Goal: Task Accomplishment & Management: Manage account settings

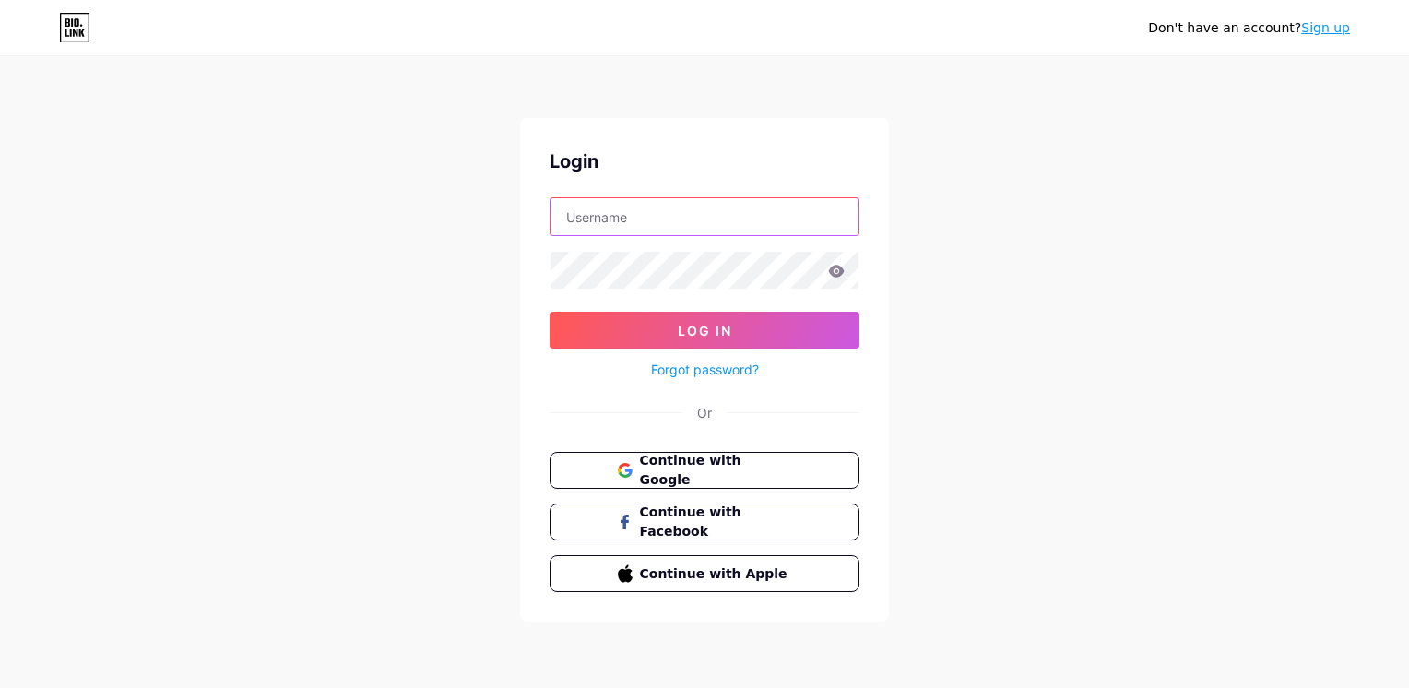
click at [755, 205] on input "text" at bounding box center [705, 216] width 308 height 37
type input "[EMAIL_ADDRESS][DOMAIN_NAME]"
click at [766, 459] on span "Continue with Google" at bounding box center [715, 471] width 154 height 40
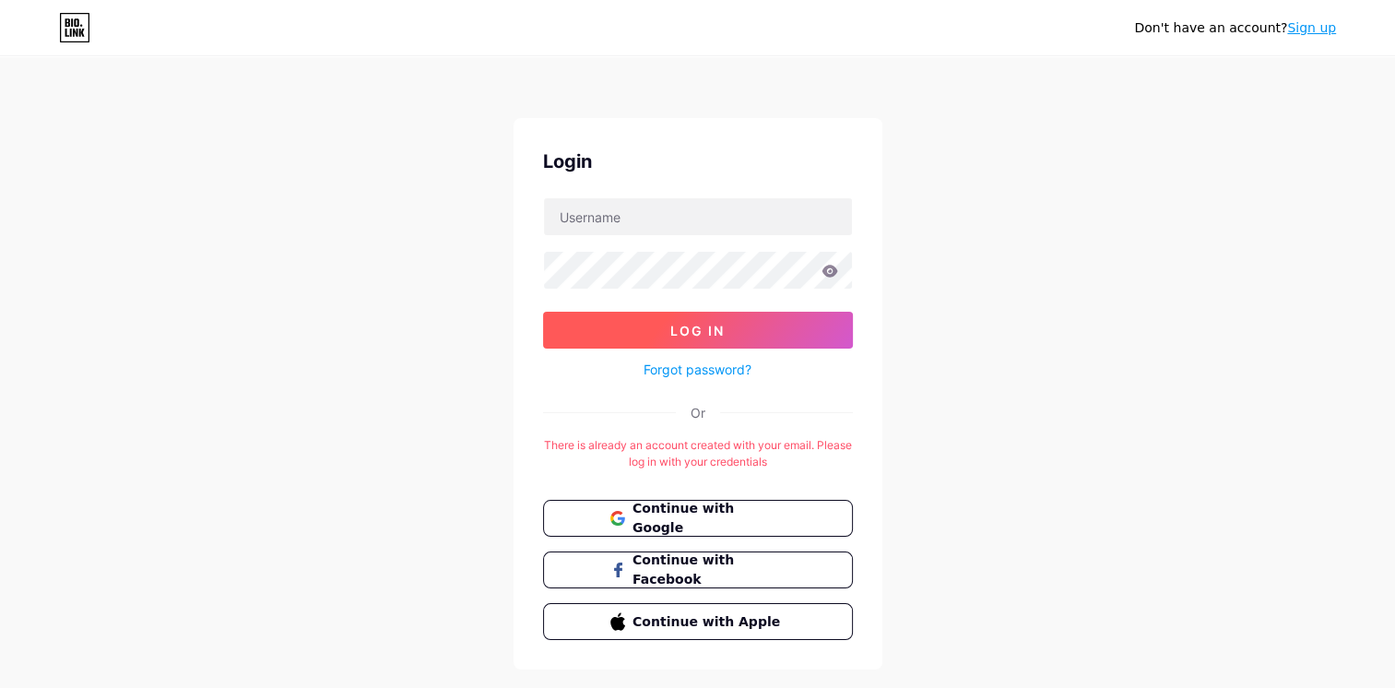
click at [721, 319] on button "Log In" at bounding box center [698, 330] width 310 height 37
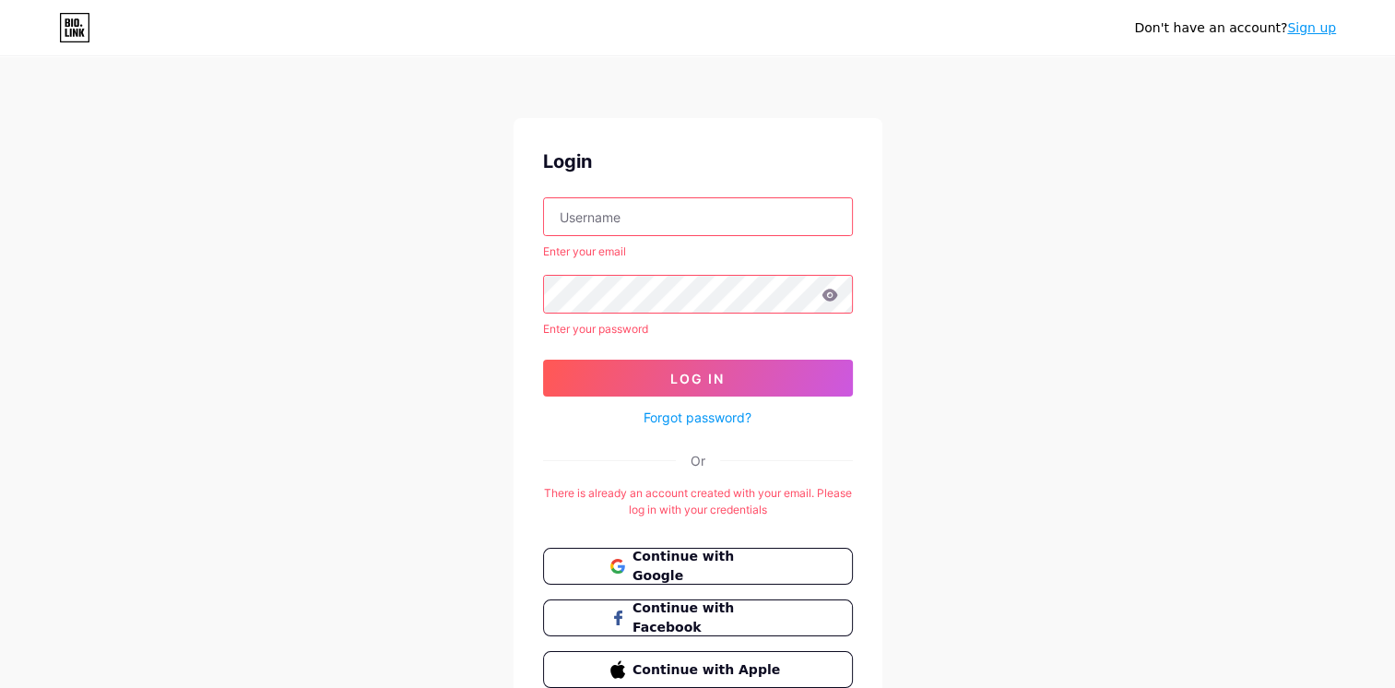
click at [694, 212] on input "text" at bounding box center [698, 216] width 308 height 37
type input "[EMAIL_ADDRESS][DOMAIN_NAME]"
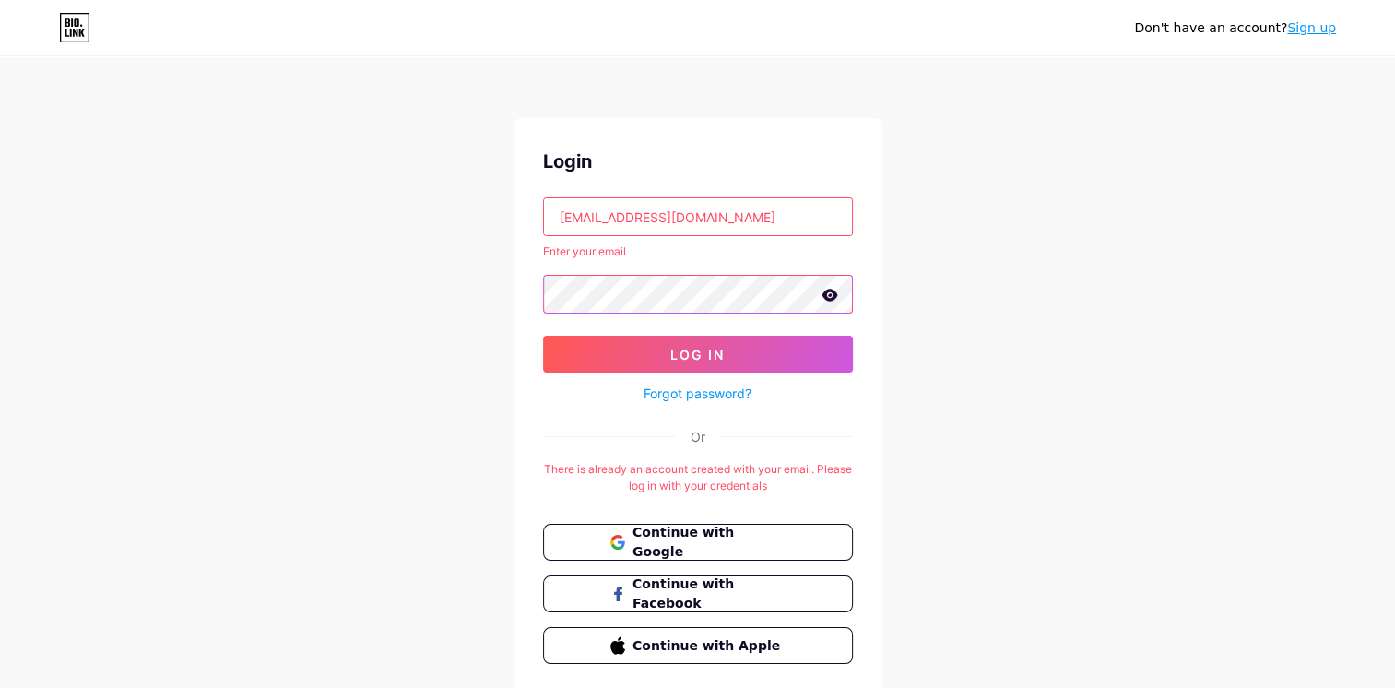
click at [543, 336] on button "Log In" at bounding box center [698, 354] width 310 height 37
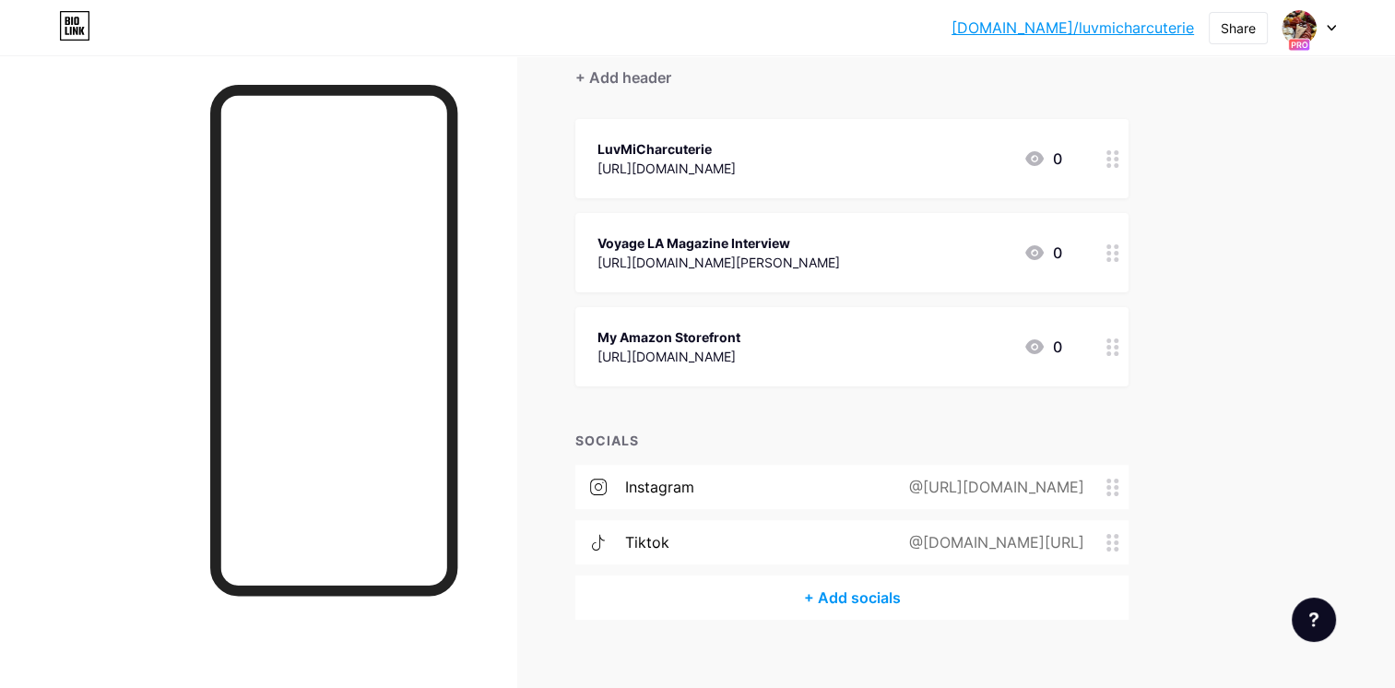
scroll to position [194, 0]
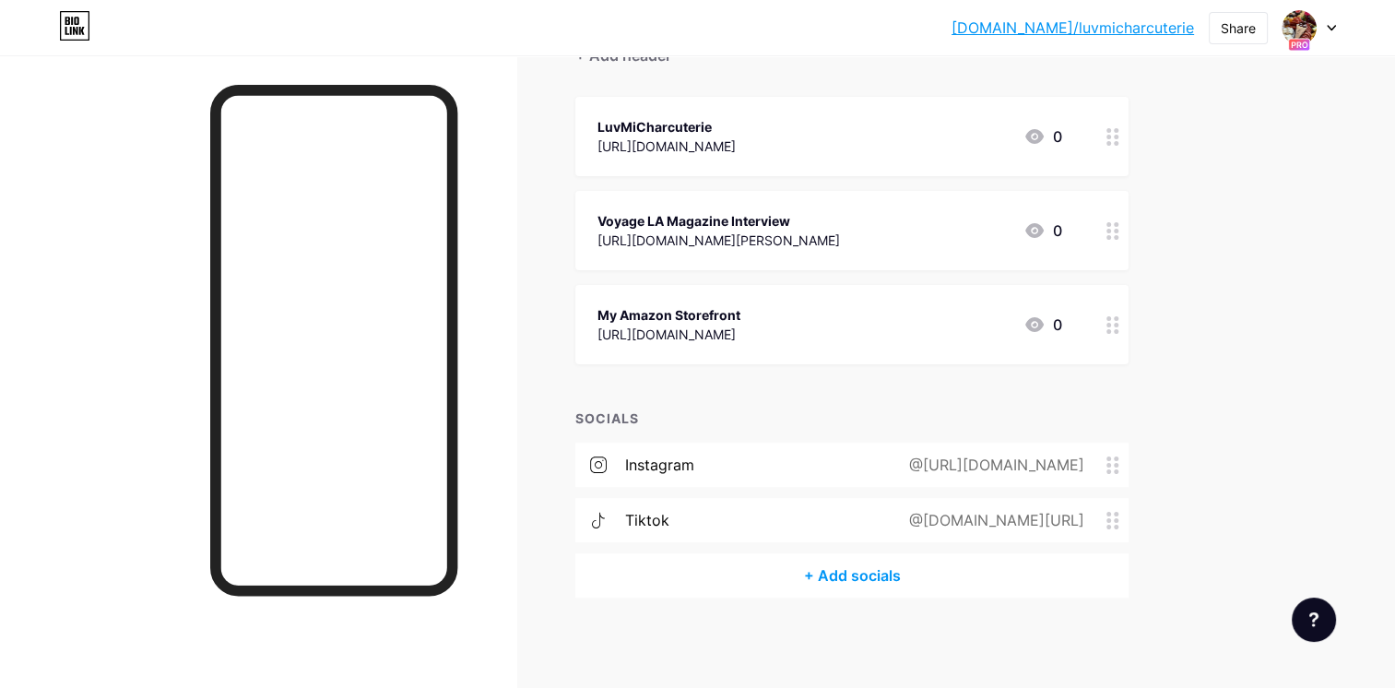
click at [1110, 458] on circle at bounding box center [1109, 459] width 5 height 5
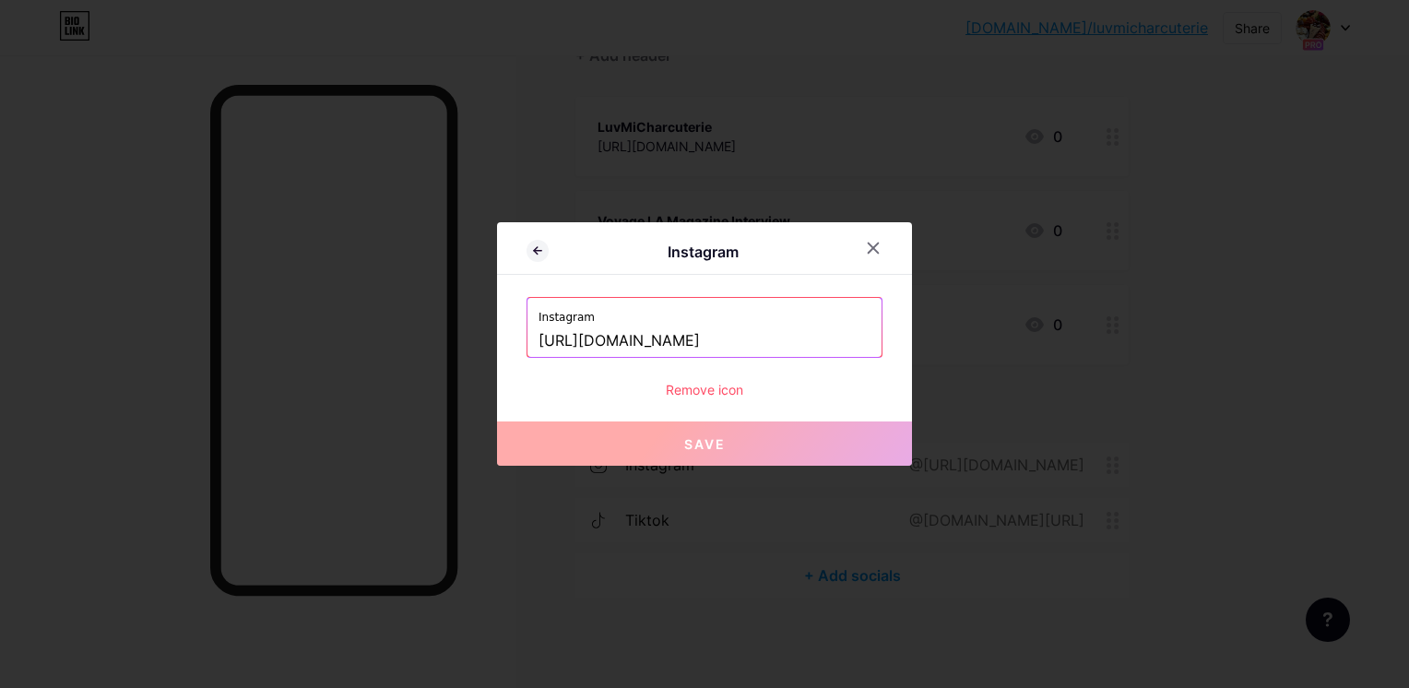
click at [788, 338] on input "https://www.luvmicharcuterie.com/" at bounding box center [705, 341] width 332 height 31
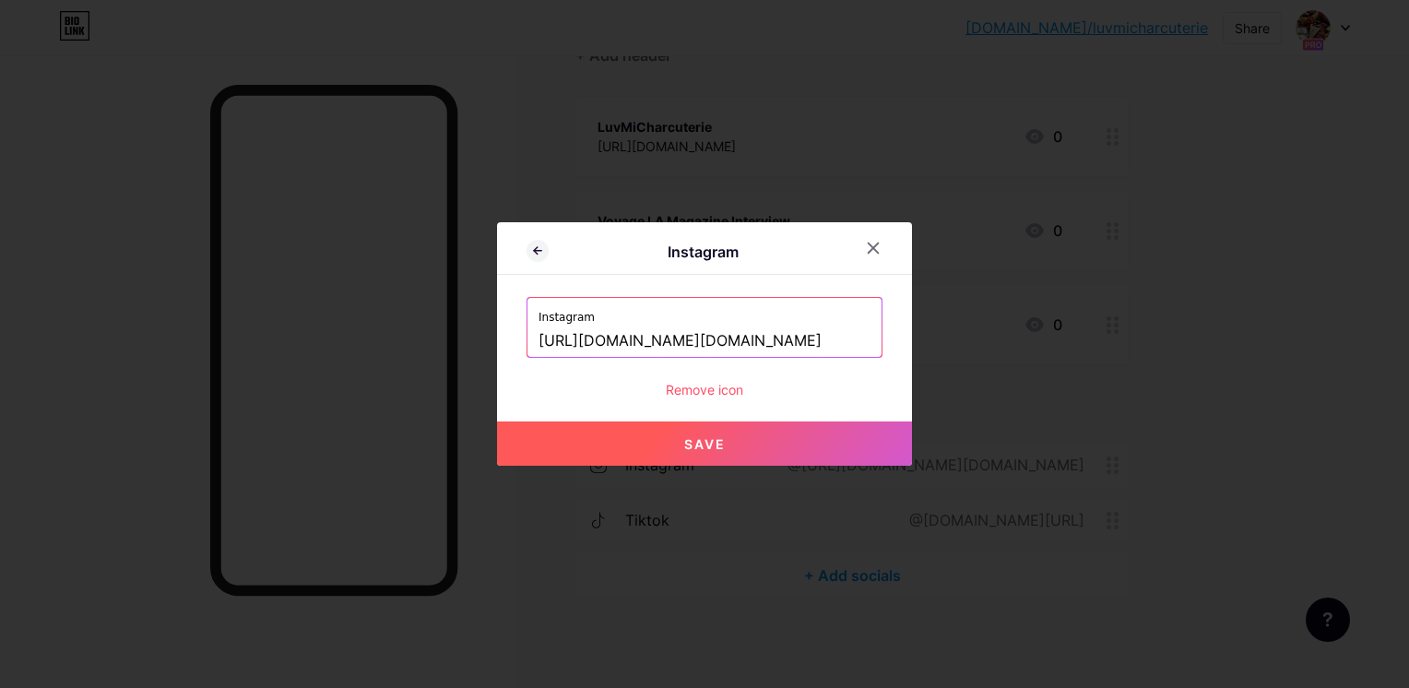
click at [705, 440] on span "Save" at bounding box center [705, 444] width 42 height 16
type input "https://instagram.com/https://www.instagram.com/luvmi.charcuterie"
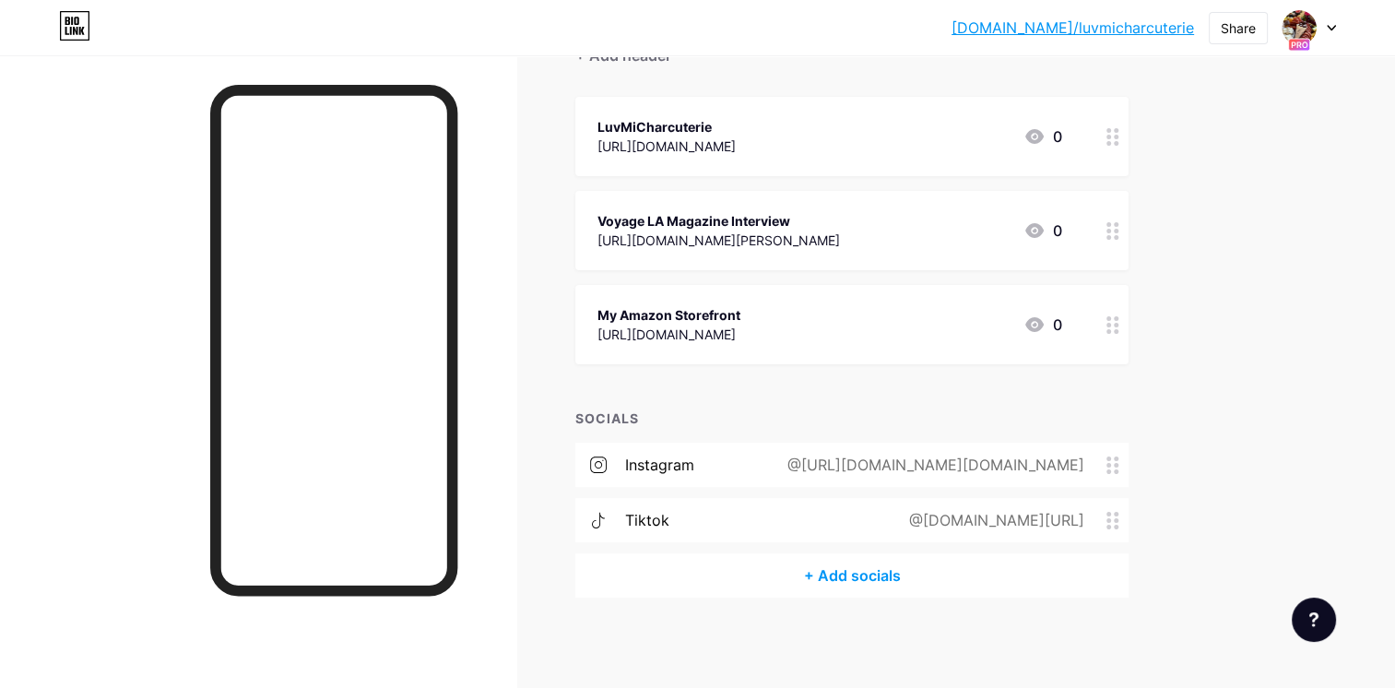
click at [869, 457] on div "@https://www.instagram.com/luvmi.charcuterie" at bounding box center [932, 465] width 349 height 22
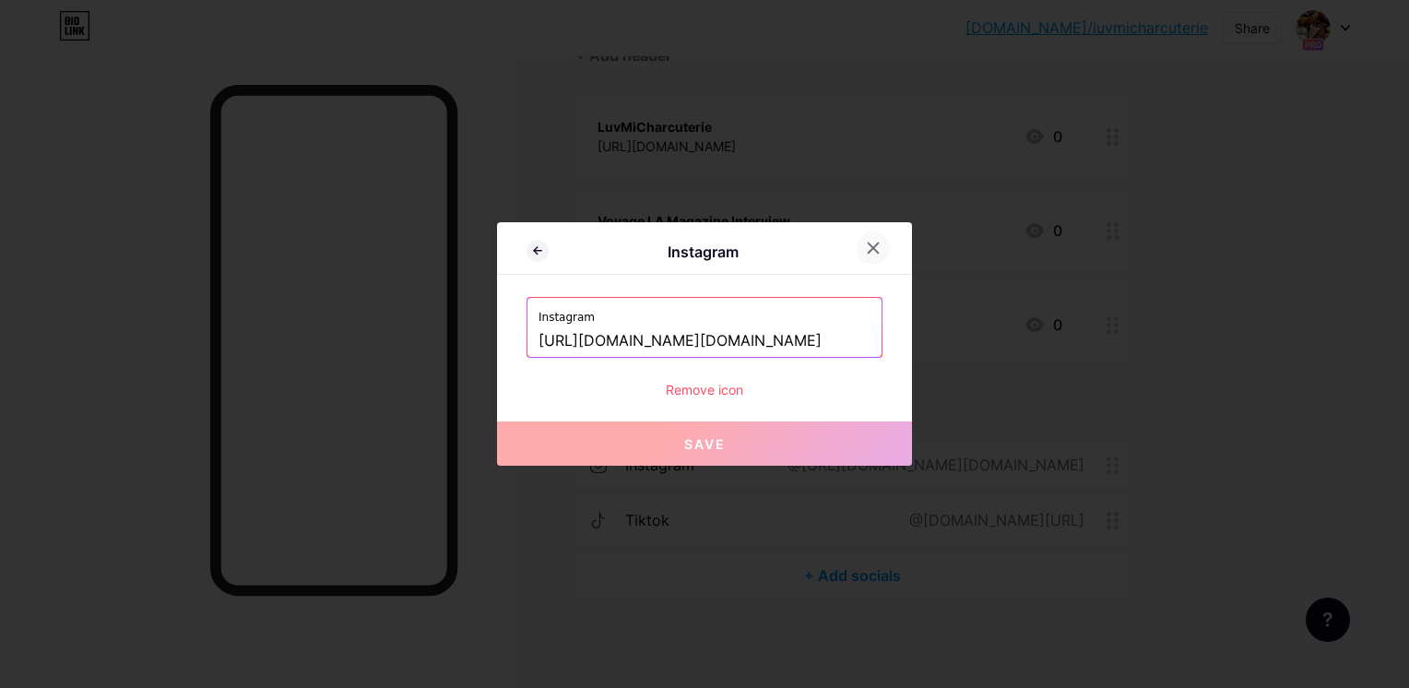
click at [880, 246] on div at bounding box center [873, 248] width 33 height 33
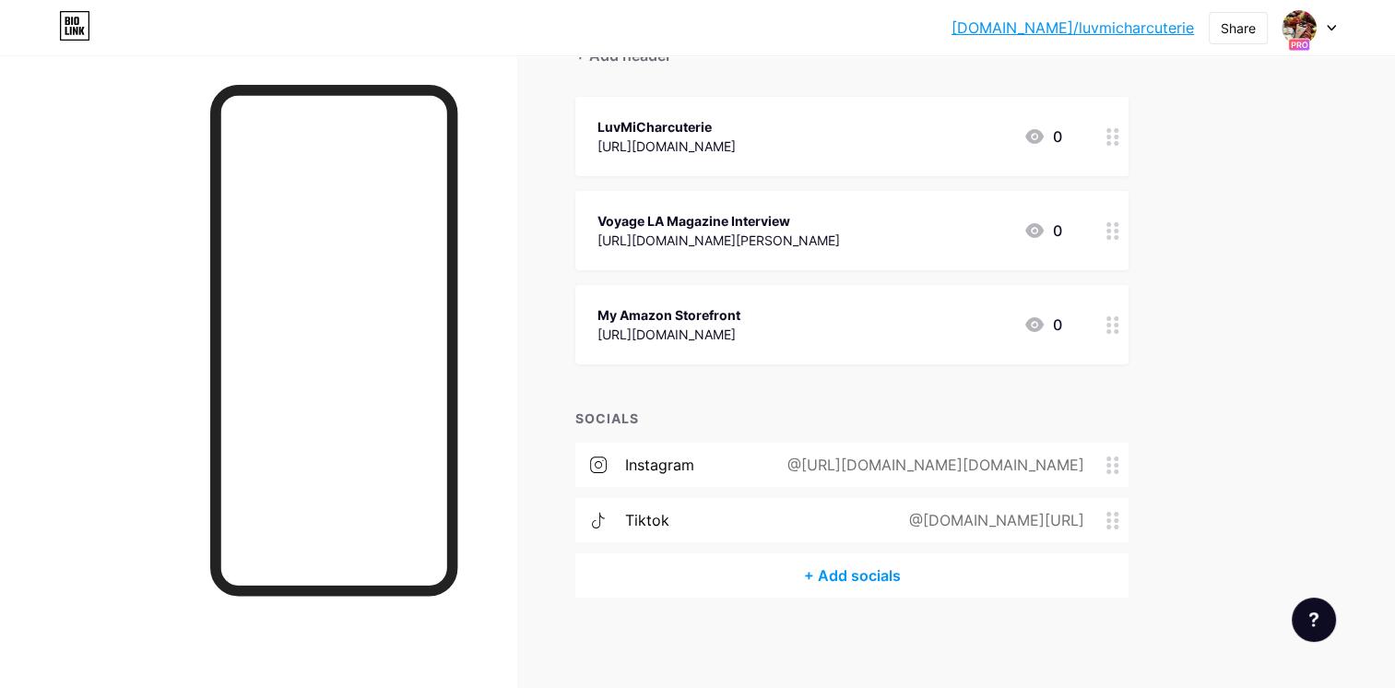
click at [657, 457] on div "instagram" at bounding box center [659, 465] width 69 height 22
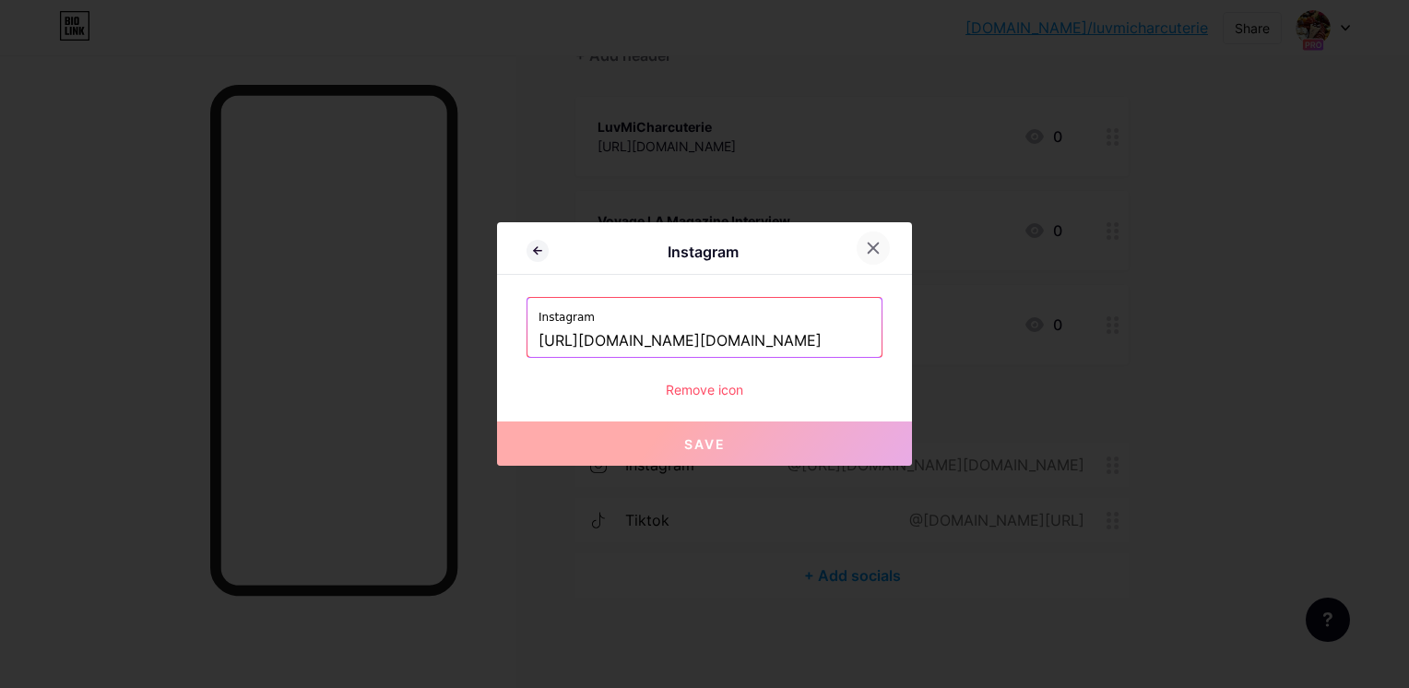
click at [871, 255] on div at bounding box center [873, 248] width 33 height 33
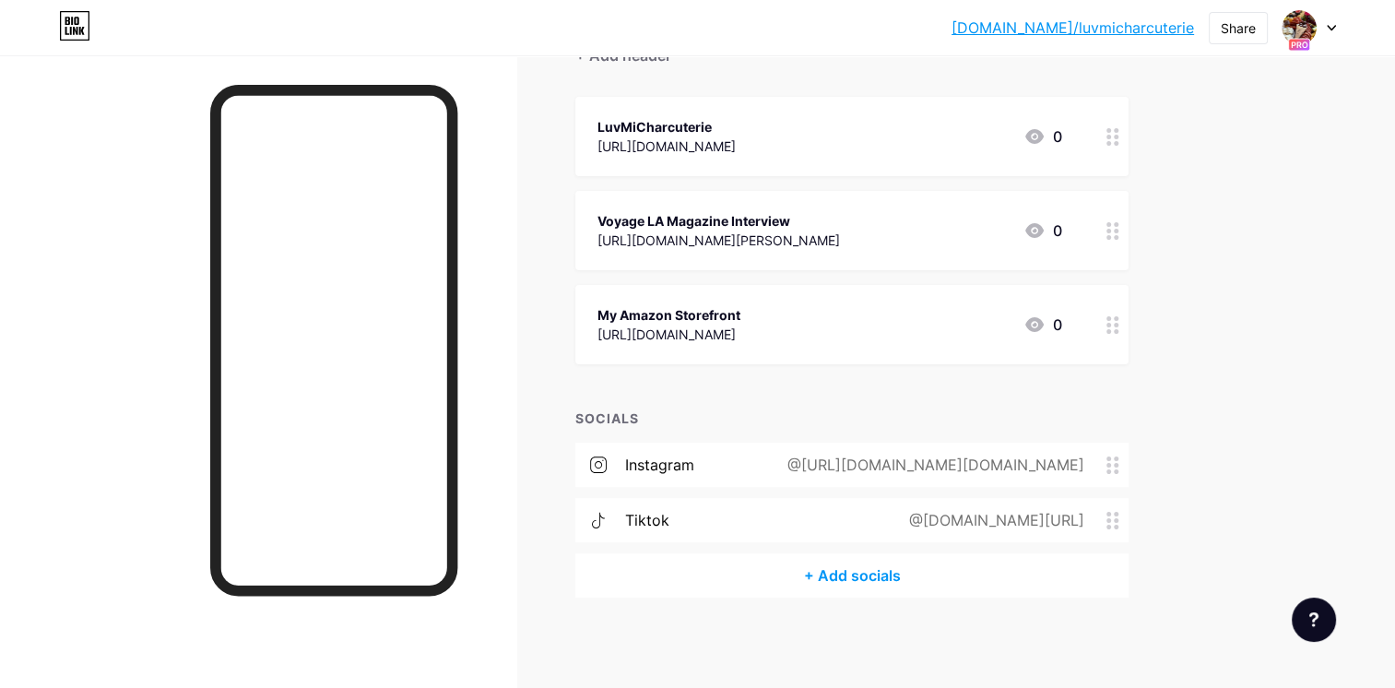
click at [854, 566] on div "+ Add socials" at bounding box center [852, 575] width 553 height 44
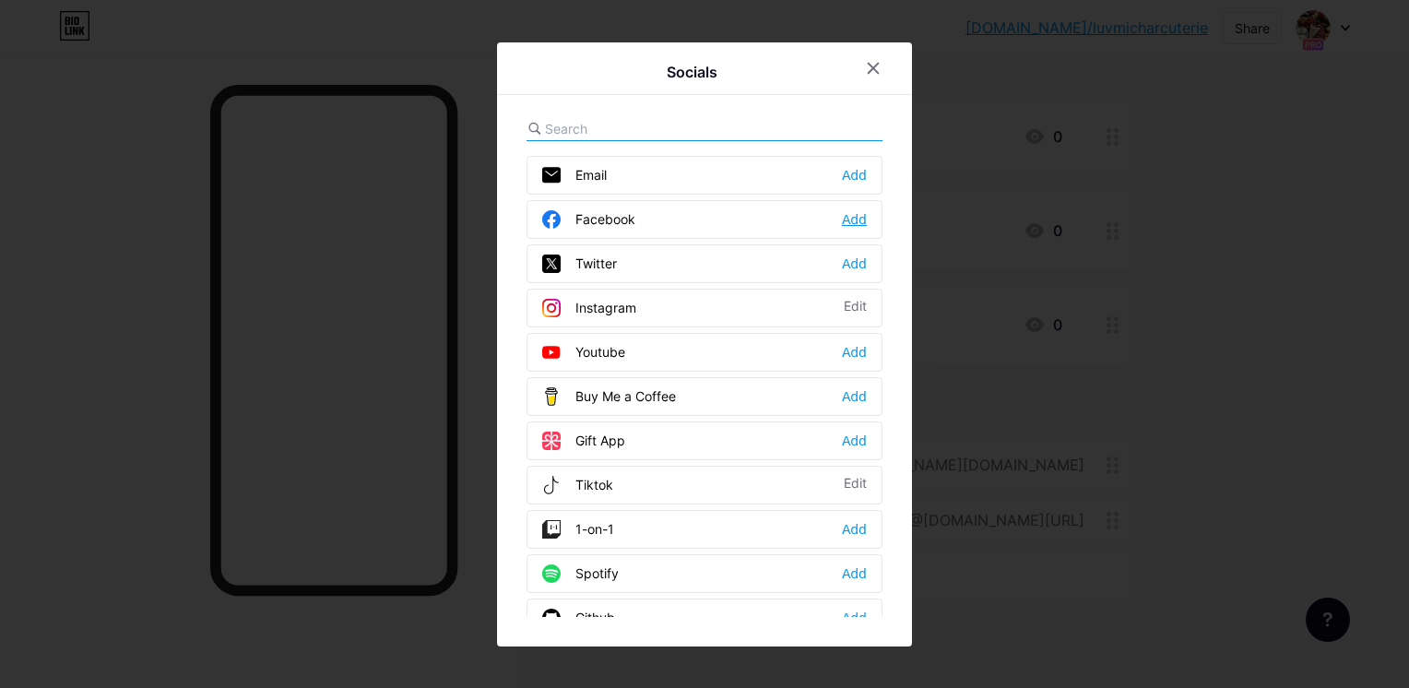
click at [860, 217] on div "Add" at bounding box center [854, 219] width 25 height 18
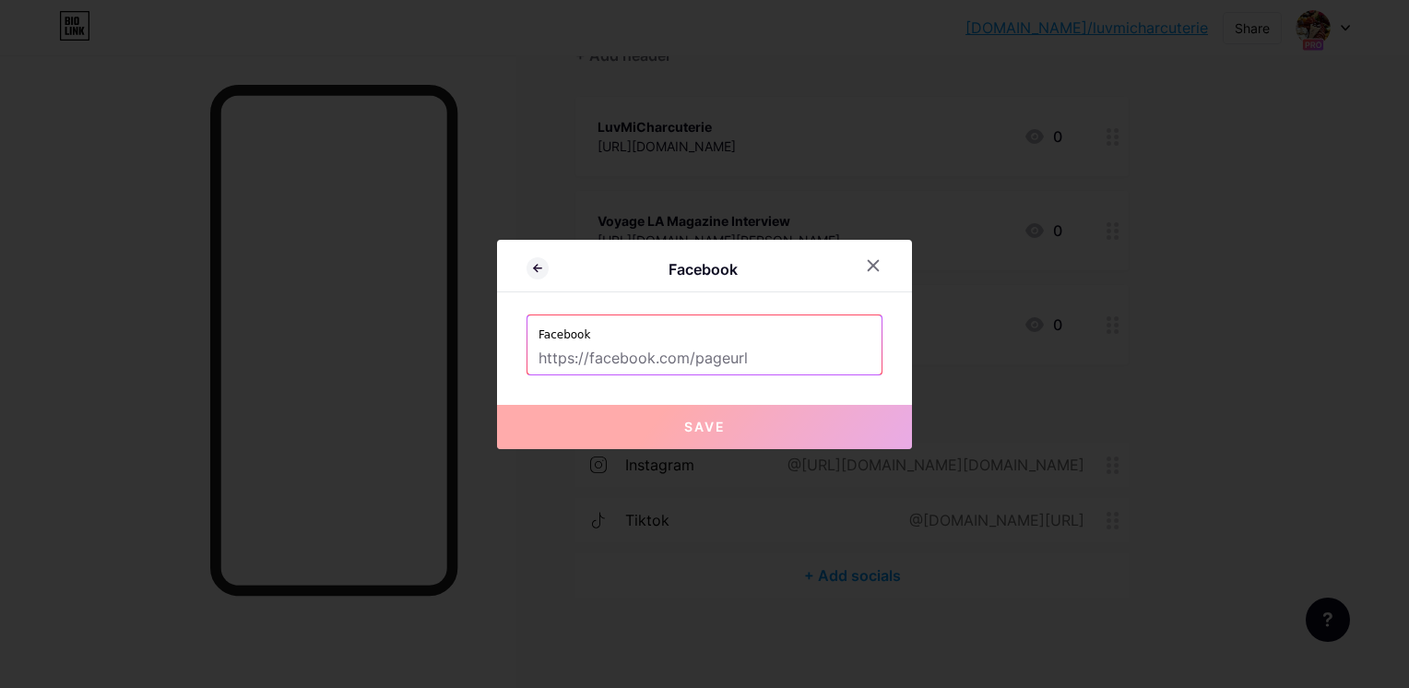
click at [781, 366] on input "text" at bounding box center [705, 358] width 332 height 31
click at [771, 354] on input "text" at bounding box center [705, 358] width 332 height 31
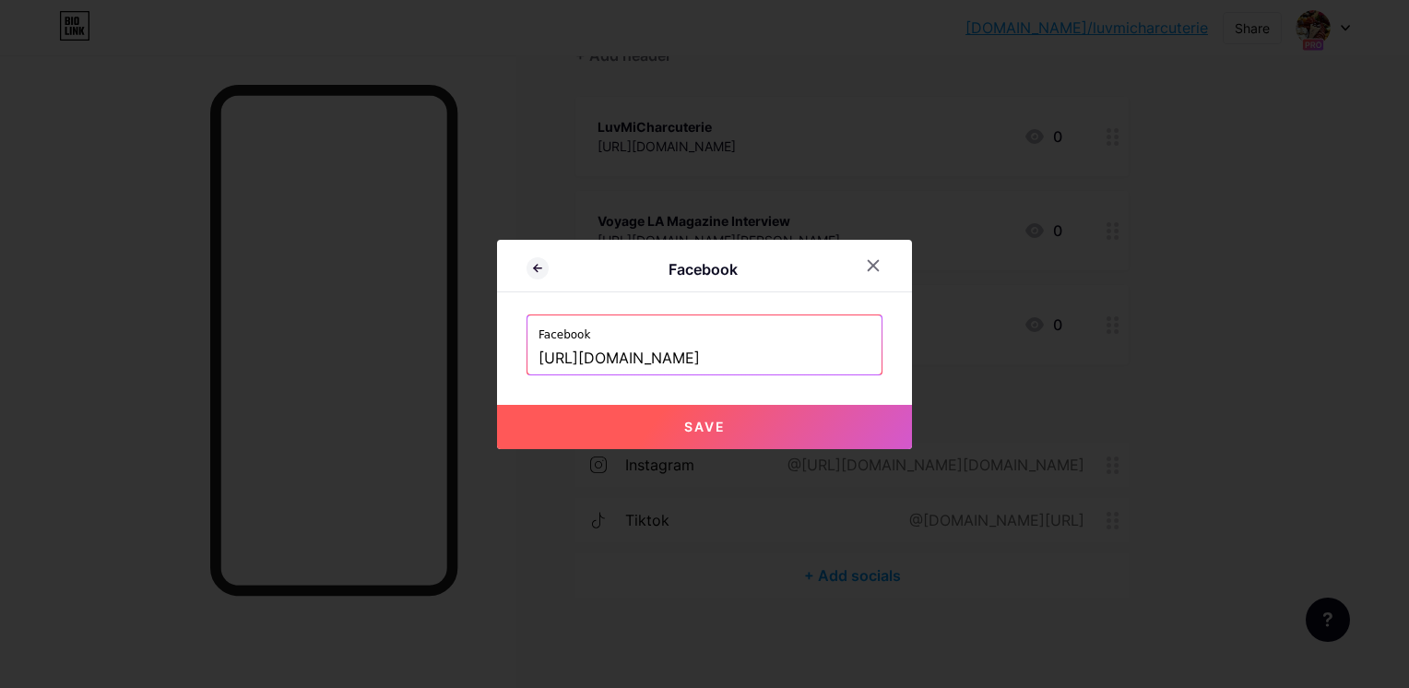
type input "https://facebook.com/michellebarreautramel"
click at [750, 421] on button "Save" at bounding box center [704, 427] width 415 height 44
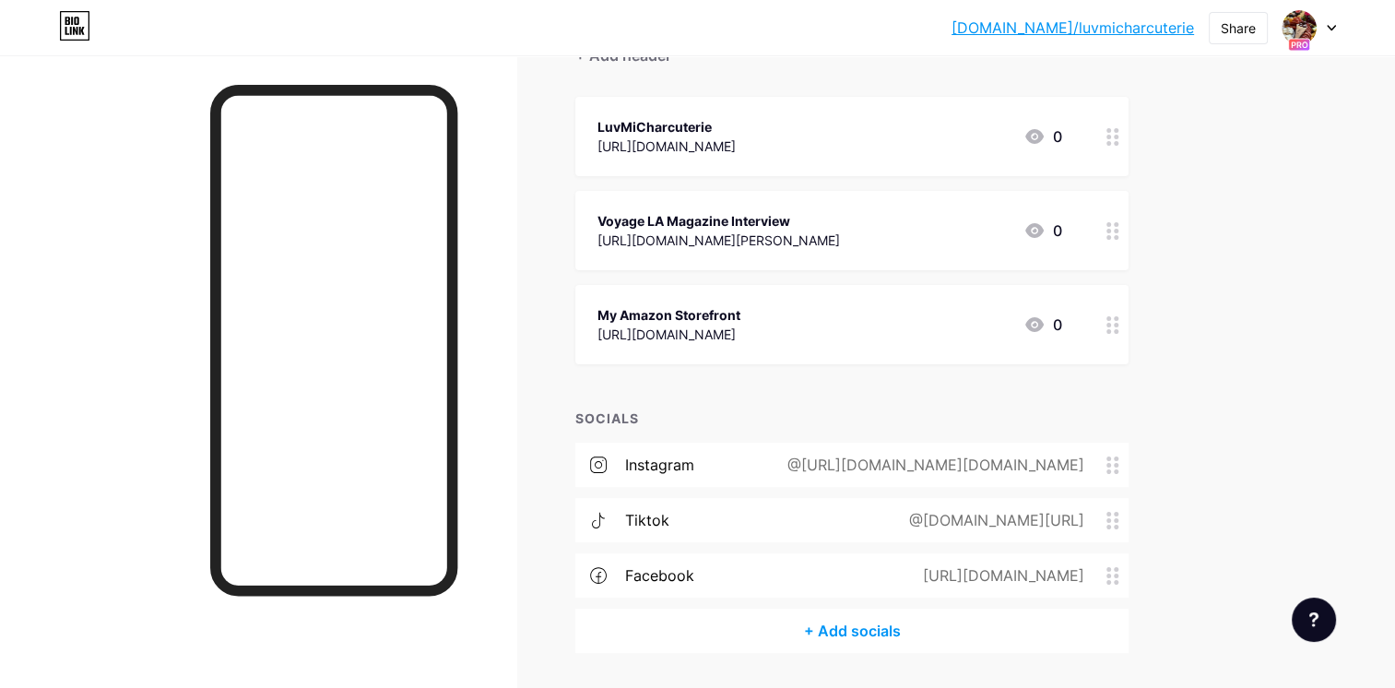
click at [876, 470] on div "@https://www.instagram.com/luvmi.charcuterie" at bounding box center [932, 465] width 349 height 22
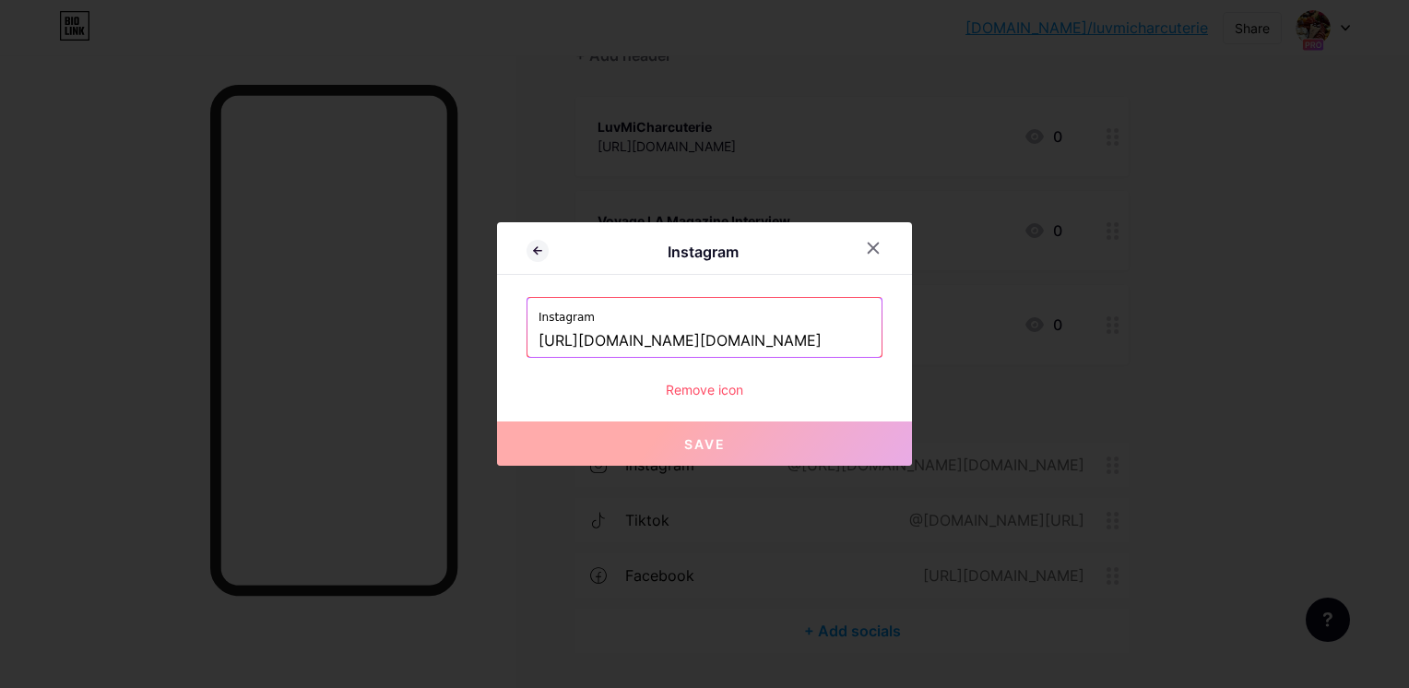
click at [628, 340] on input "https://www.instagram.com/luvmi.charcuterie" at bounding box center [705, 341] width 332 height 31
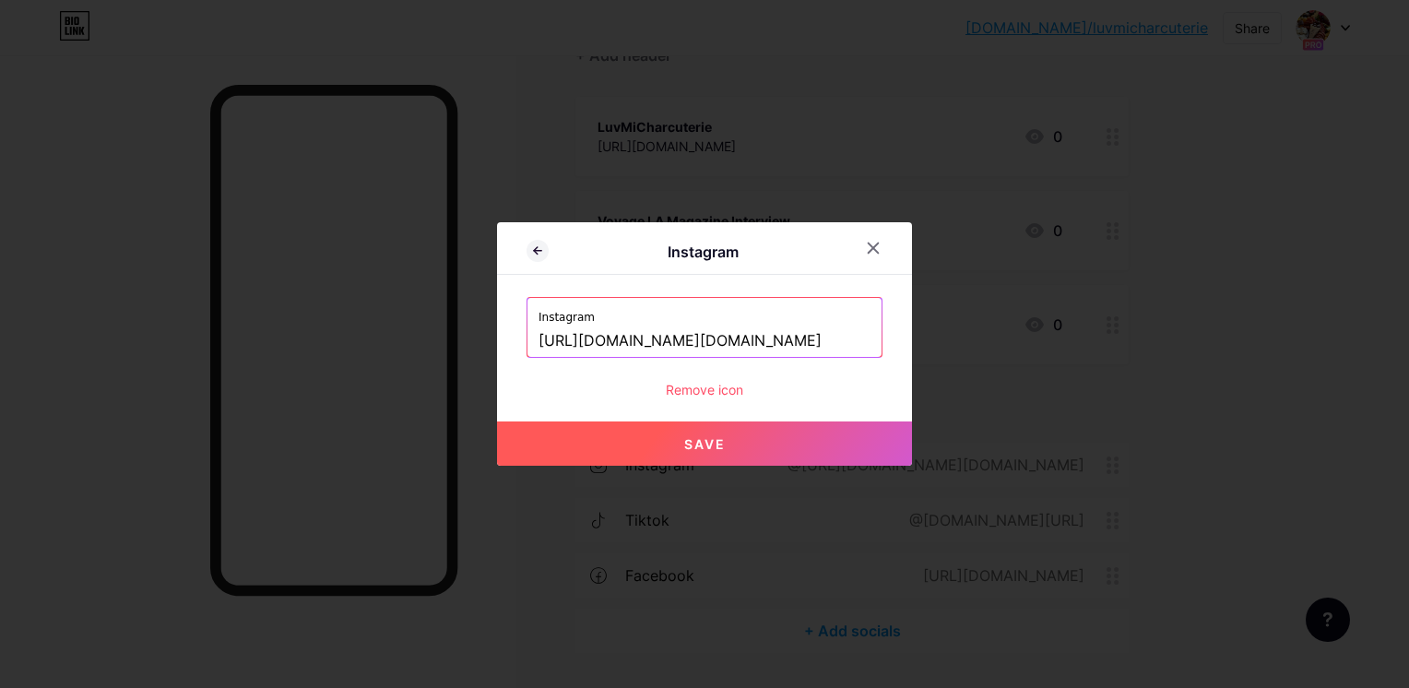
type input "https://instagram.com/luvmi.charcuterie"
click at [726, 437] on button "Save" at bounding box center [704, 444] width 415 height 44
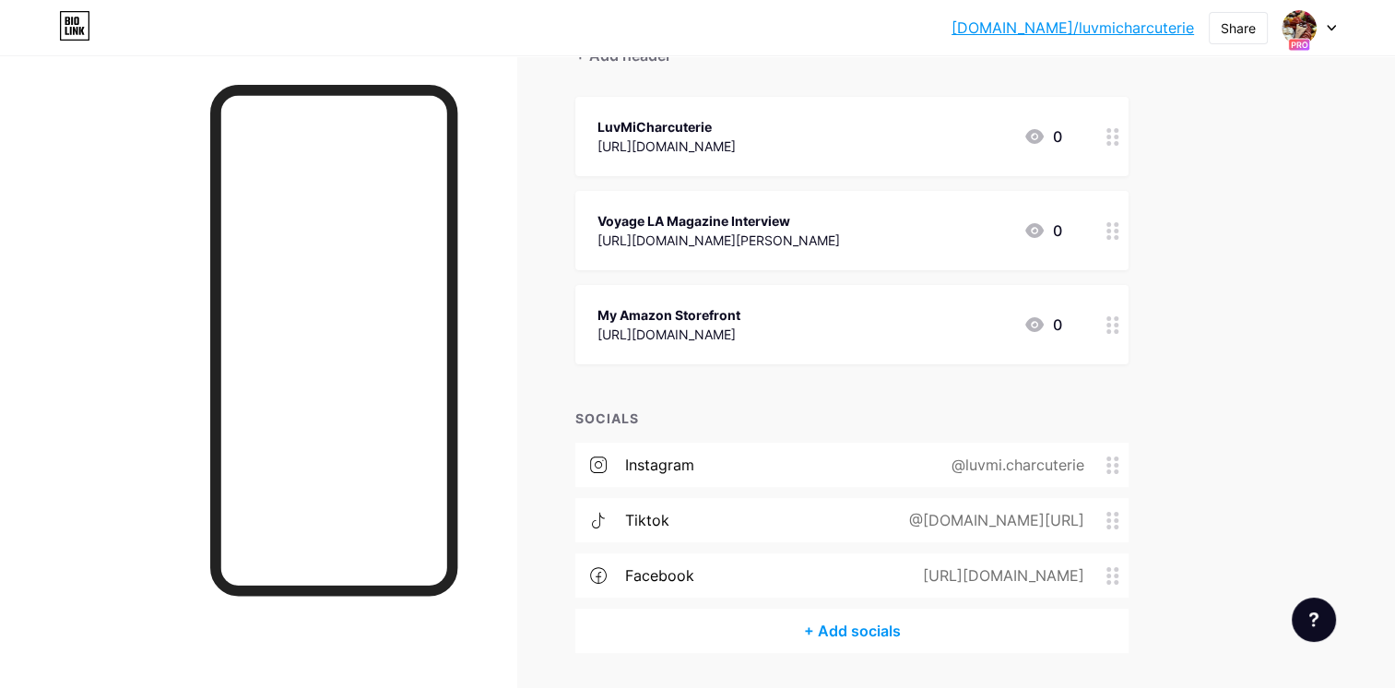
scroll to position [249, 0]
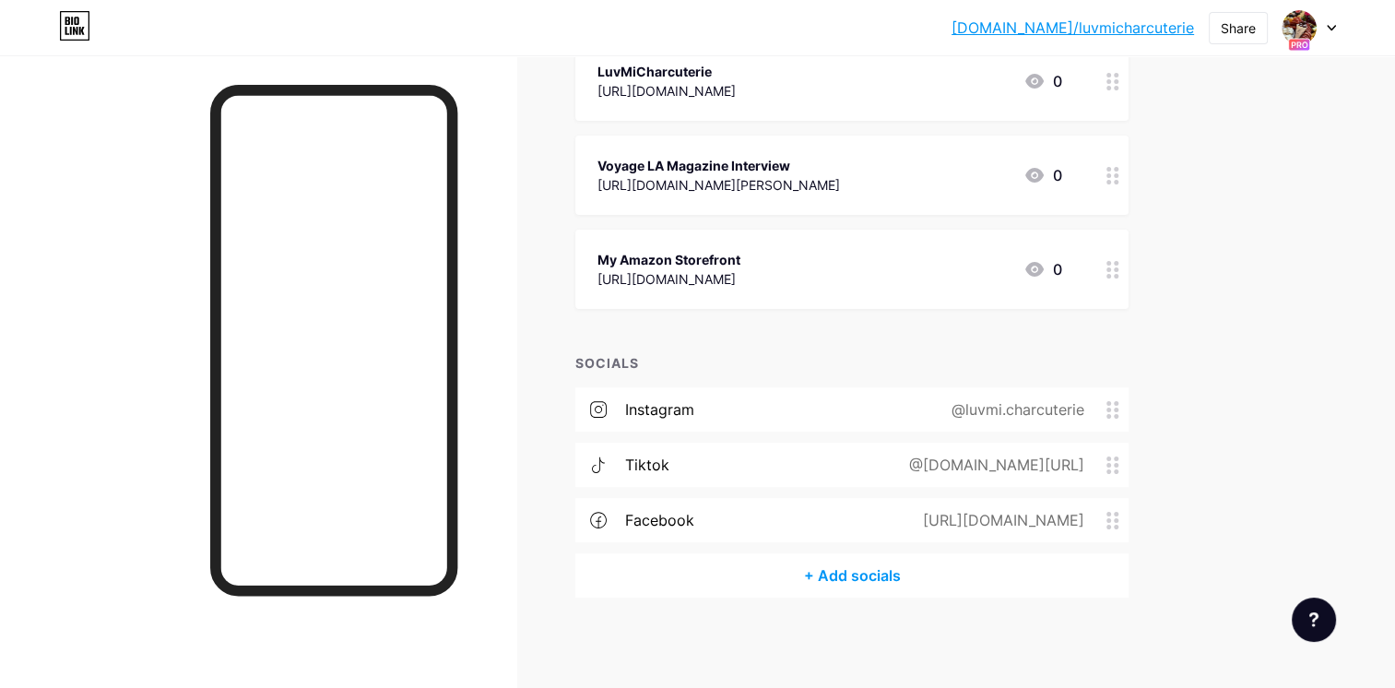
click at [660, 276] on div "https://www.amazon.com/gp/profile/amzn1.account.AFM7XZ2RZZOJKBR6Z3WXBR2LRJ5A" at bounding box center [669, 278] width 143 height 19
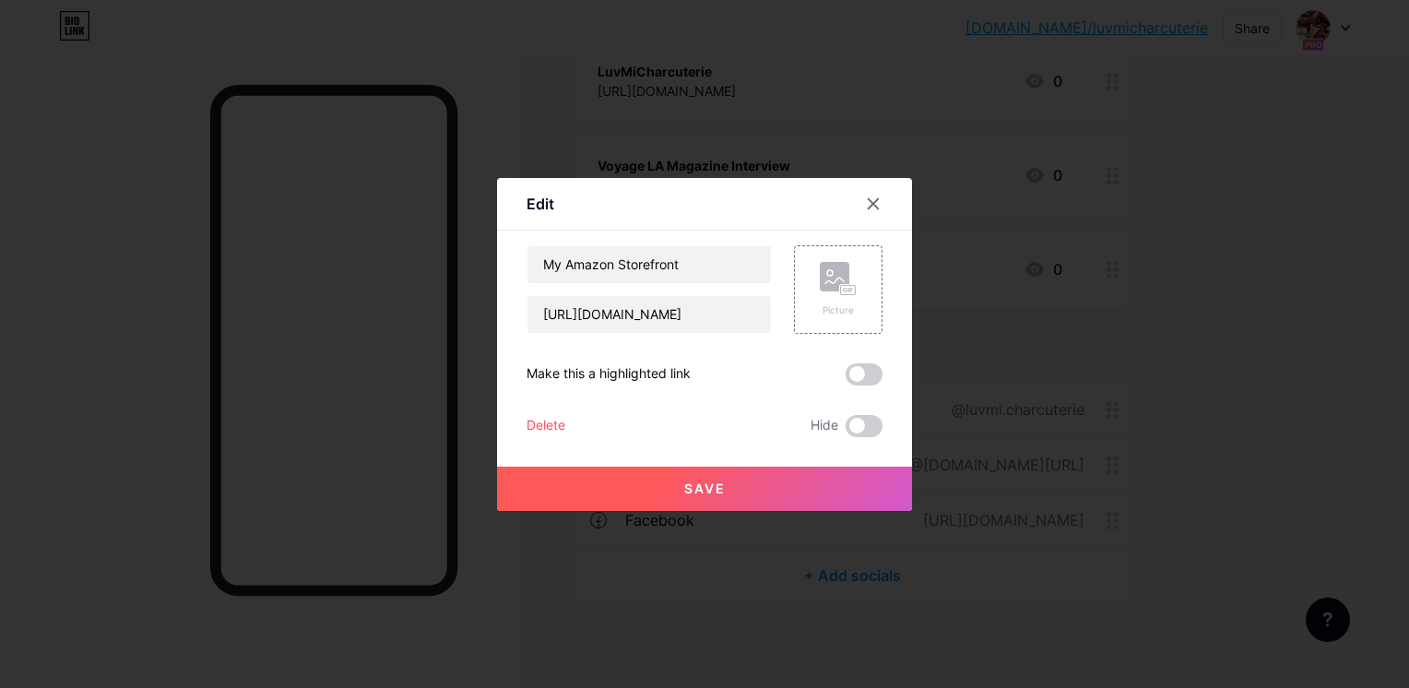
click at [715, 486] on span "Save" at bounding box center [705, 489] width 42 height 16
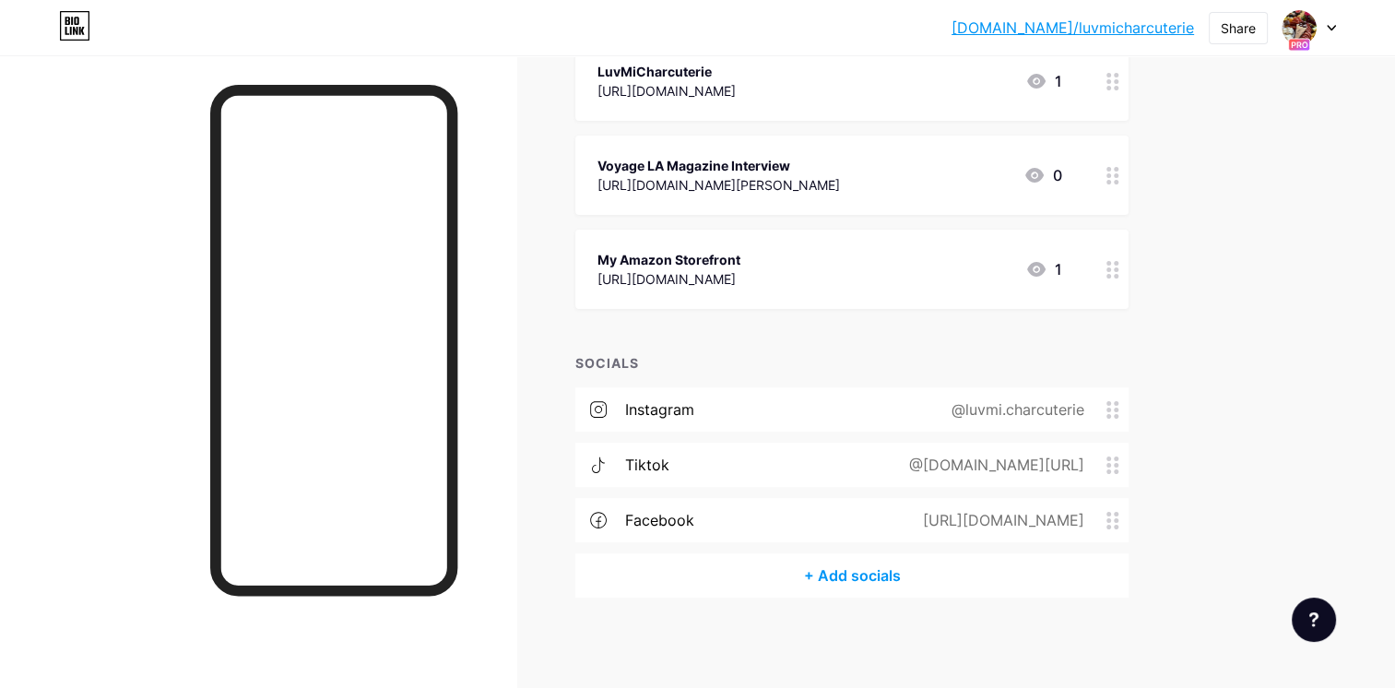
click at [715, 486] on div "instagram @luvmi.charcuterie tiktok @www.tiktok.com/luvmicharcuterie facebook h…" at bounding box center [852, 470] width 553 height 166
